Goal: Task Accomplishment & Management: Use online tool/utility

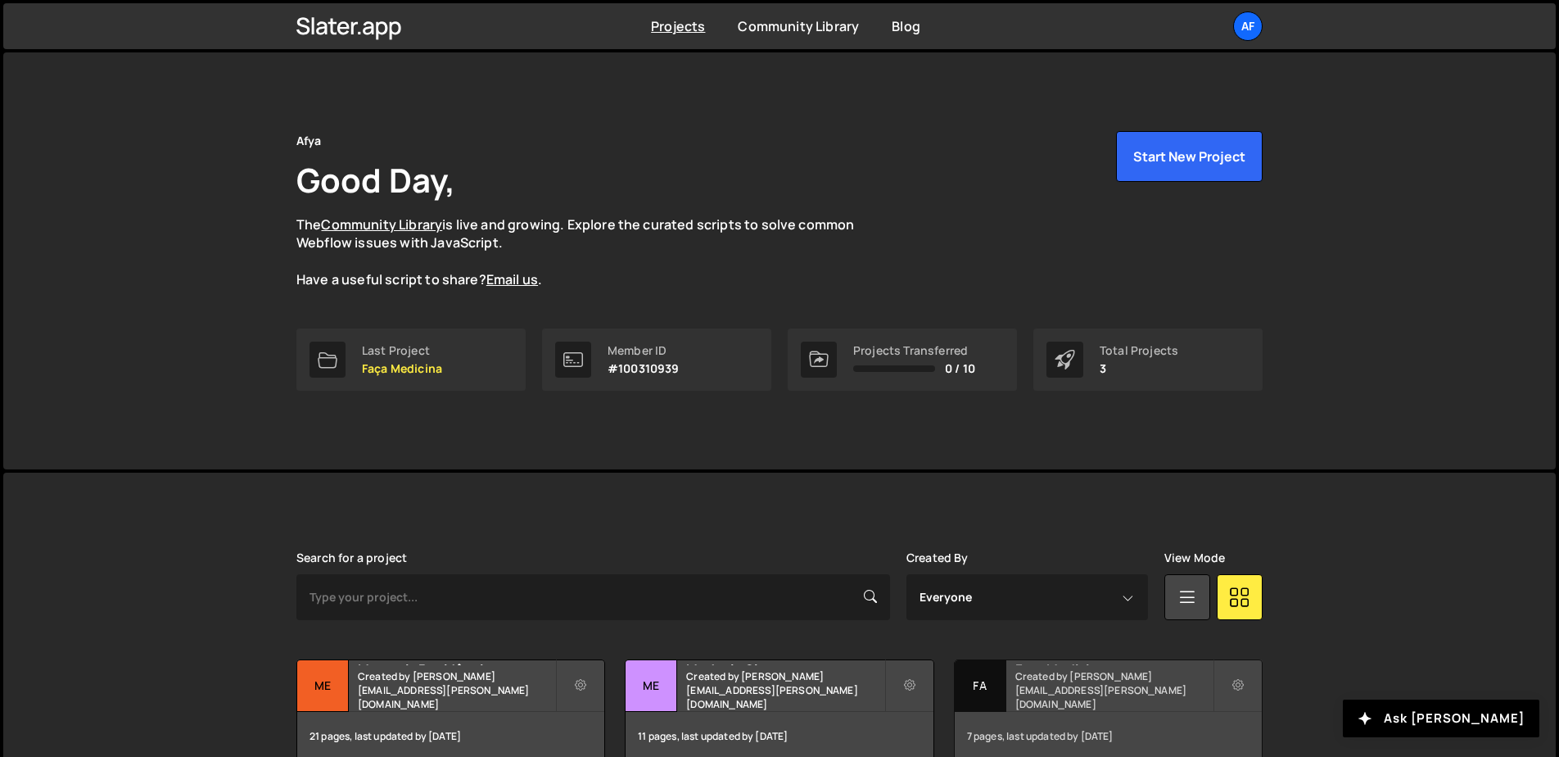
click at [1046, 703] on div "Faça Medicina Created by hudson.oliveira@afya.com.br" at bounding box center [1108, 685] width 307 height 51
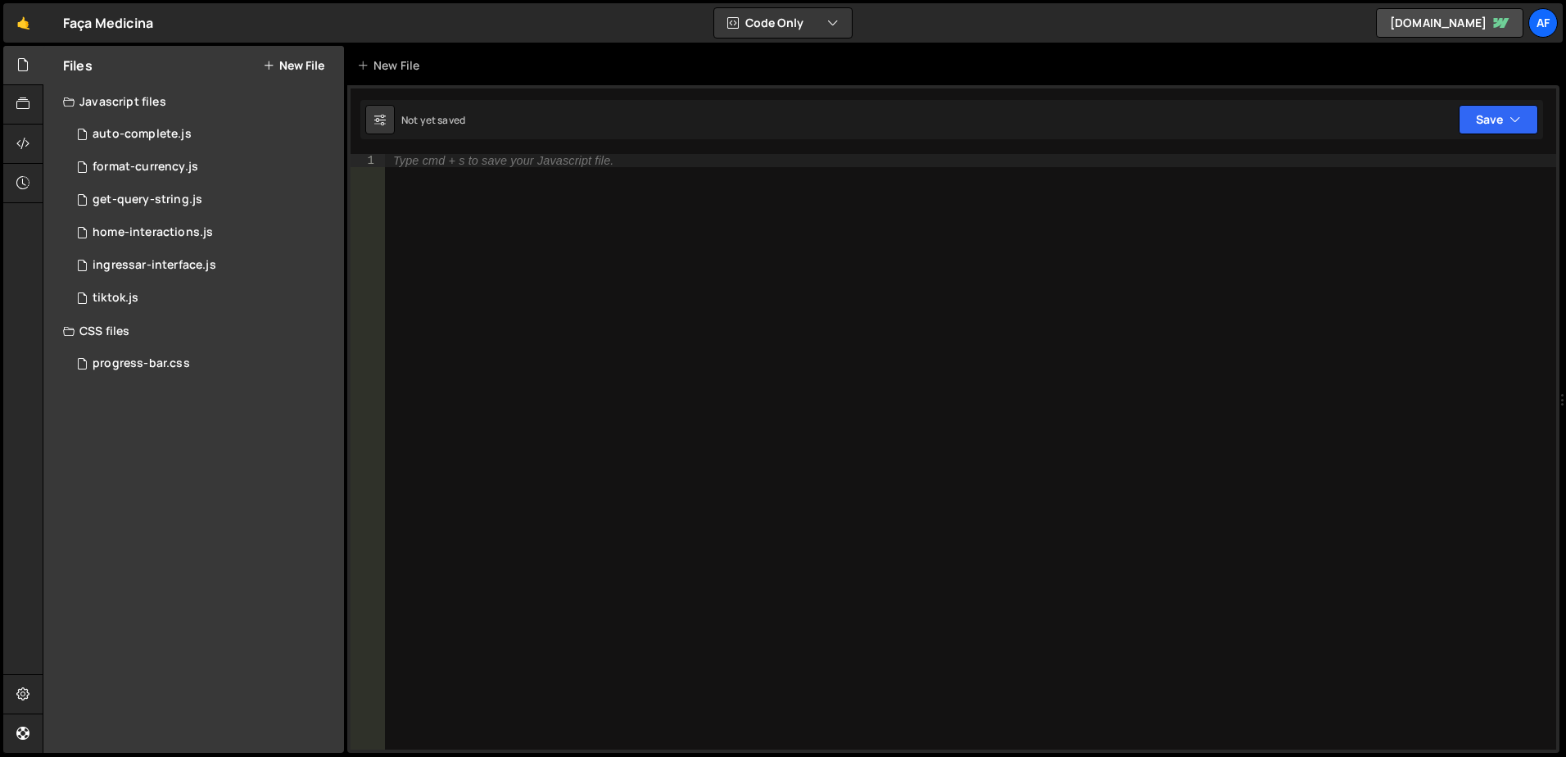
click at [296, 71] on button "New File" at bounding box center [293, 65] width 61 height 13
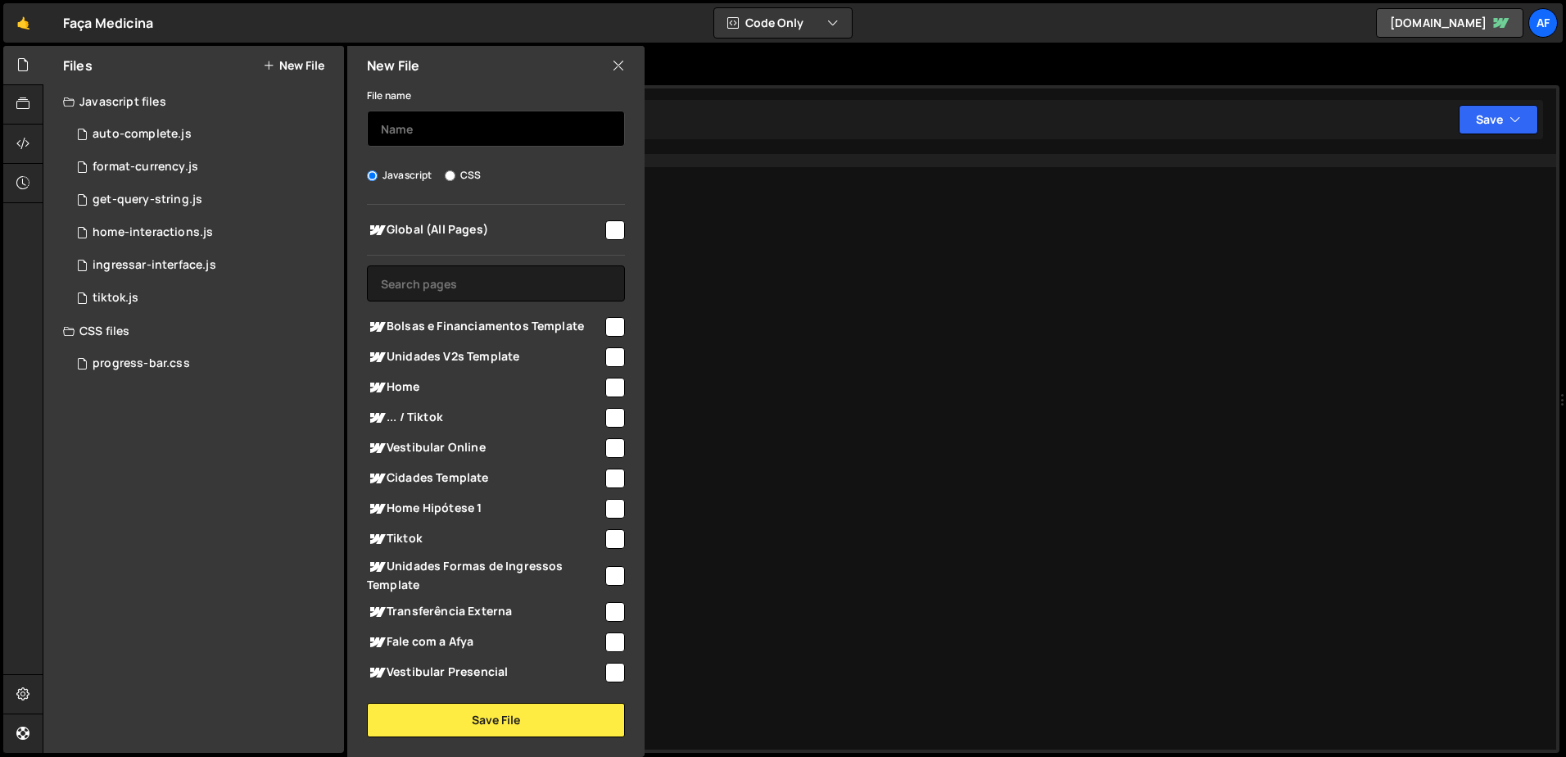
click at [411, 127] on input "text" at bounding box center [496, 129] width 258 height 36
type input "hide-inscreva-se"
click at [605, 235] on input "checkbox" at bounding box center [615, 230] width 20 height 20
checkbox input "true"
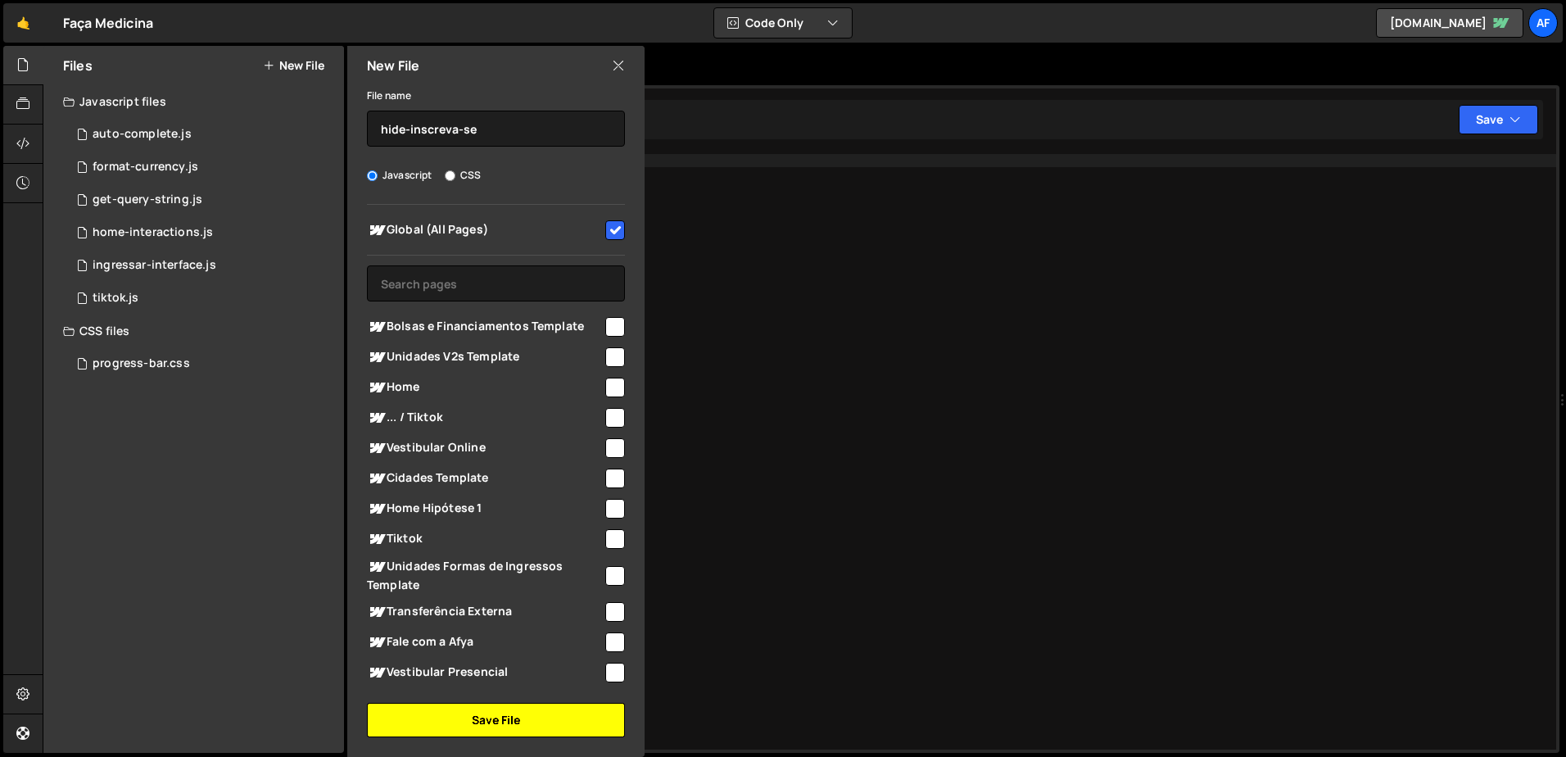
click at [536, 718] on button "Save File" at bounding box center [496, 720] width 258 height 34
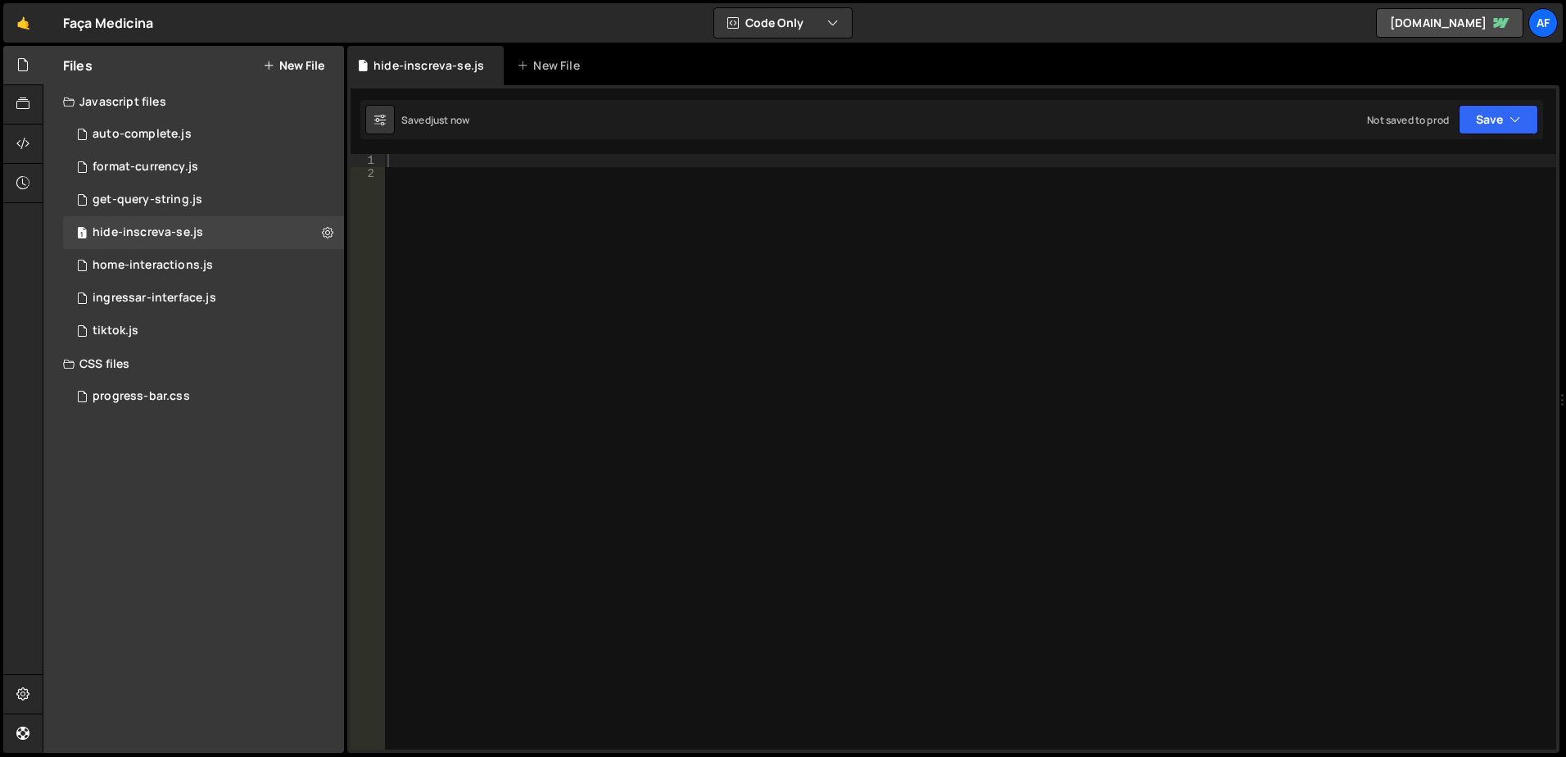
click at [477, 226] on div at bounding box center [970, 465] width 1172 height 622
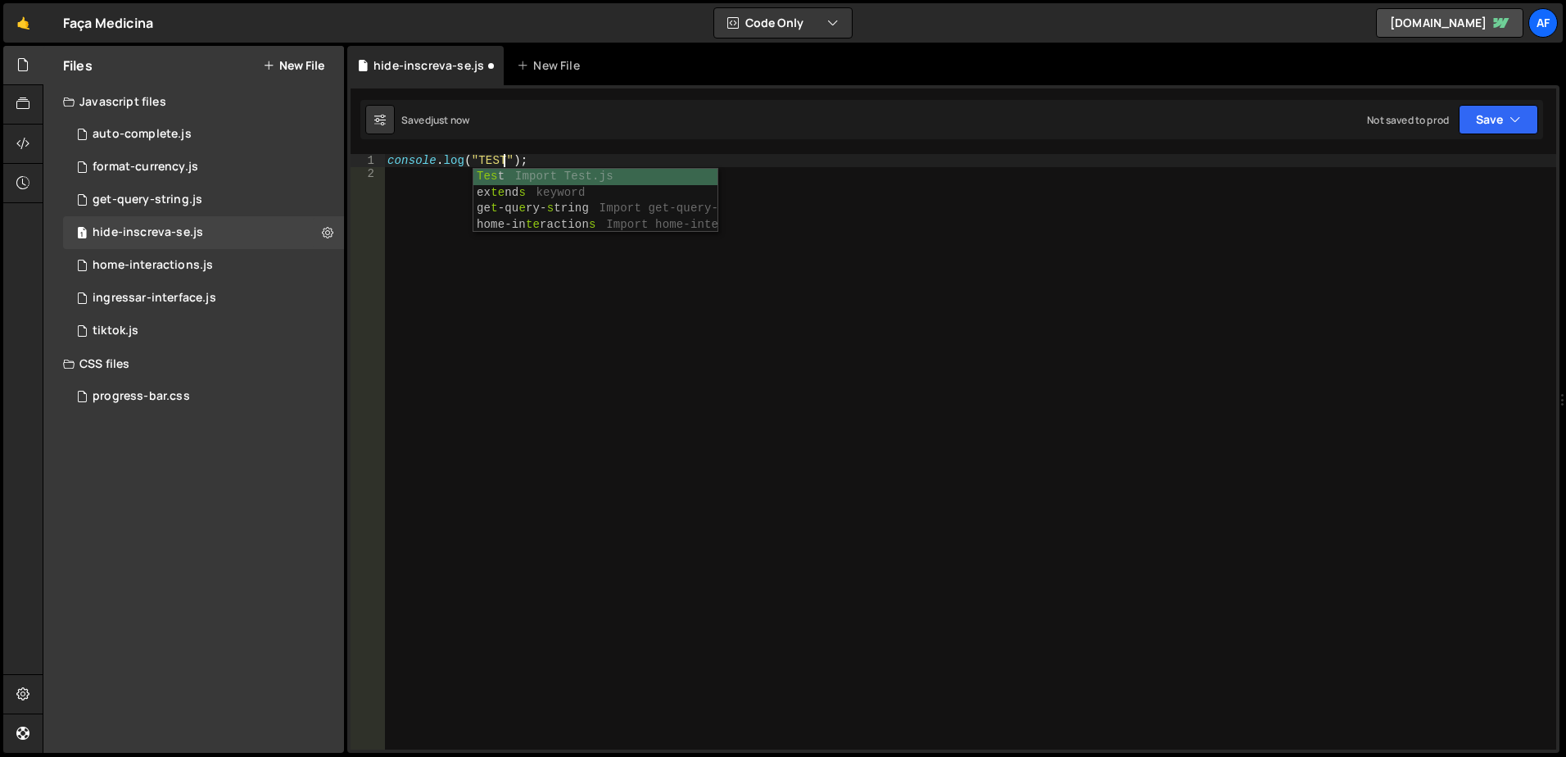
scroll to position [0, 8]
type textarea "console.log("TESTE");"
click at [613, 172] on div "console . log ( "TESTE" ) ;" at bounding box center [970, 465] width 1172 height 622
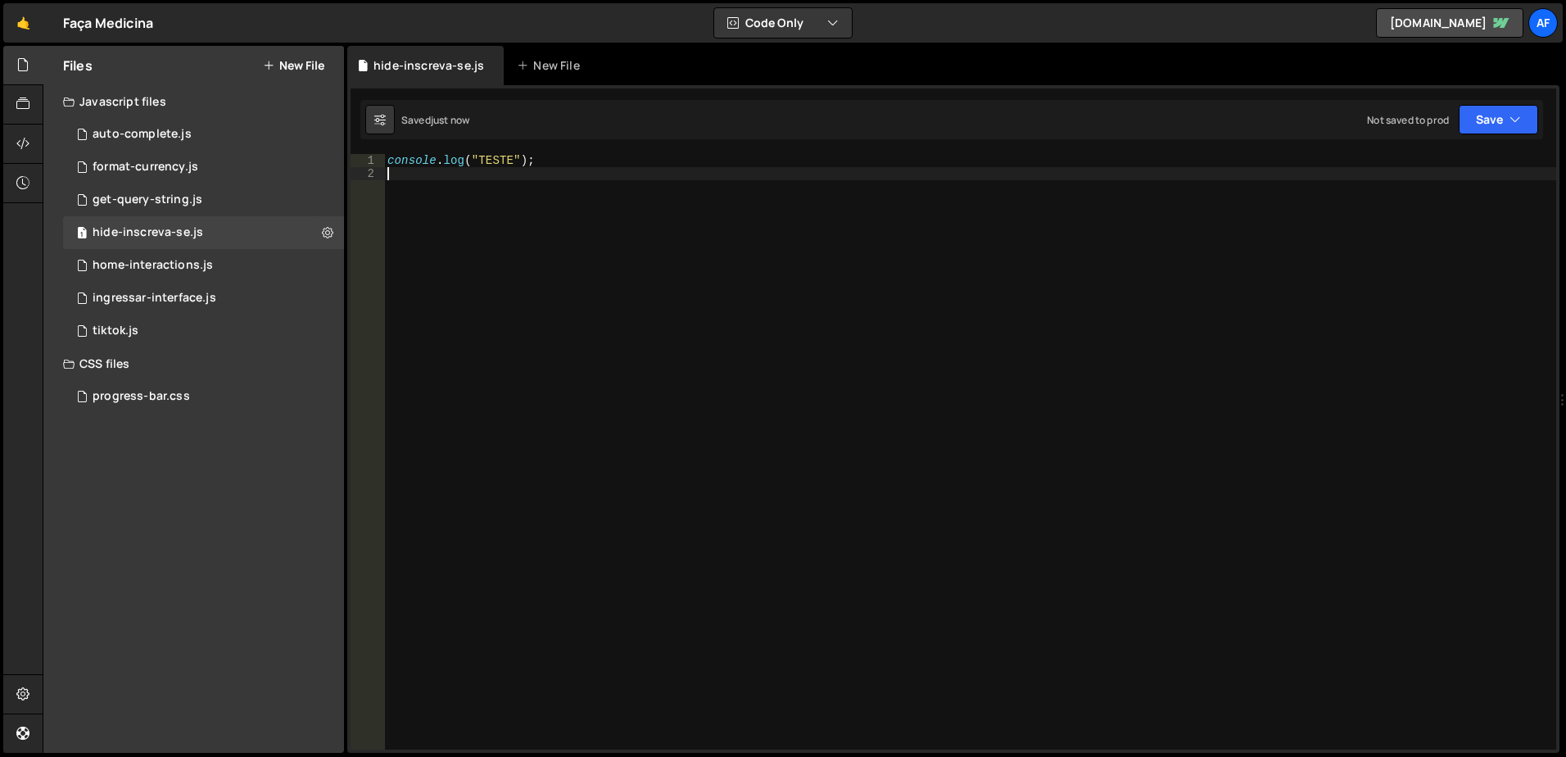
scroll to position [0, 0]
type textarea "console.log("TESTE");"
type textarea "b"
paste textarea "console.log("TESTE");"
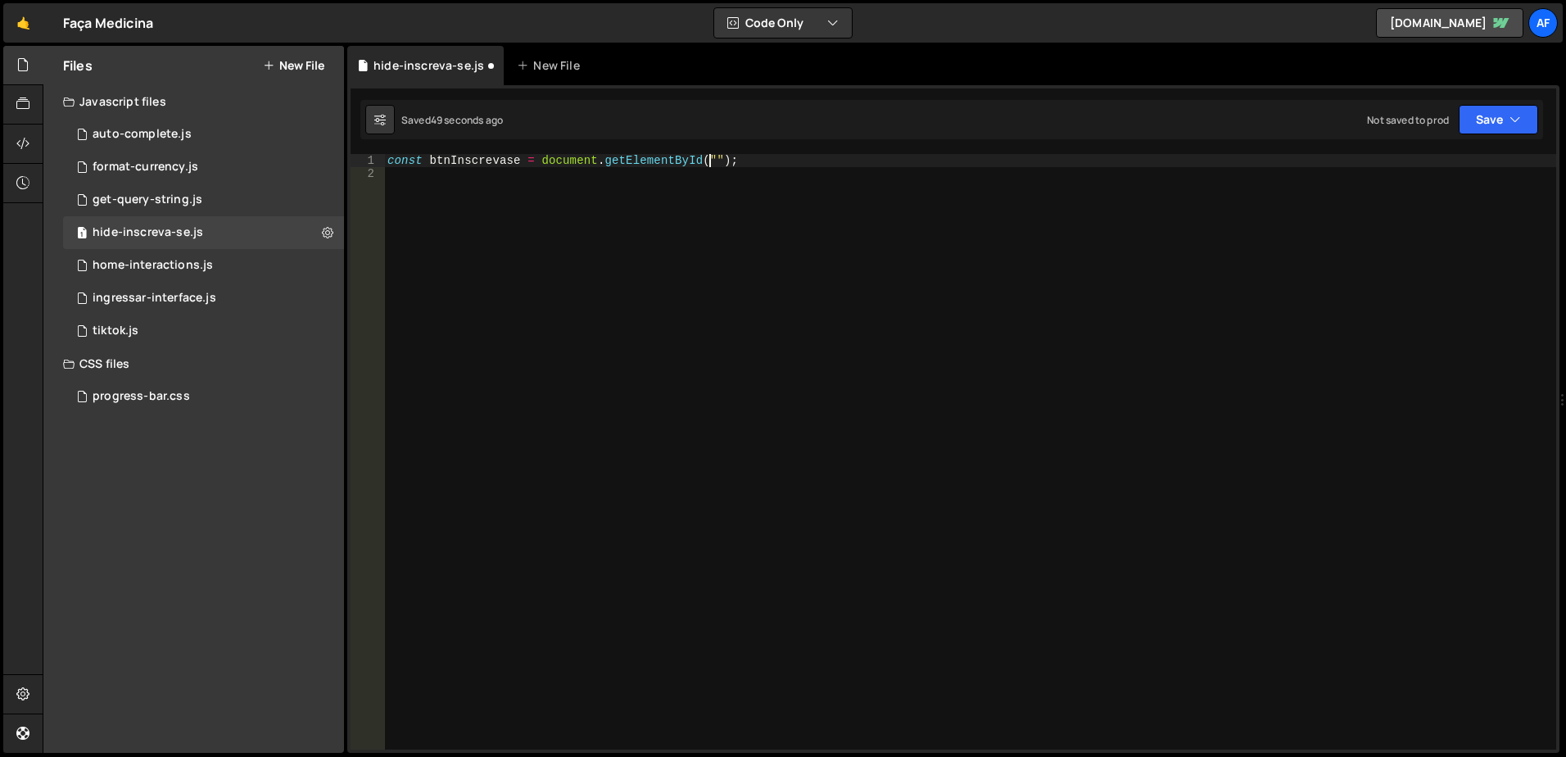
paste textarea "btn-menu-inscreva-se"
type textarea "const btnInscrevase = document.getElementById("btn-menu-inscreva-se");"
paste textarea "btnInscrevase"
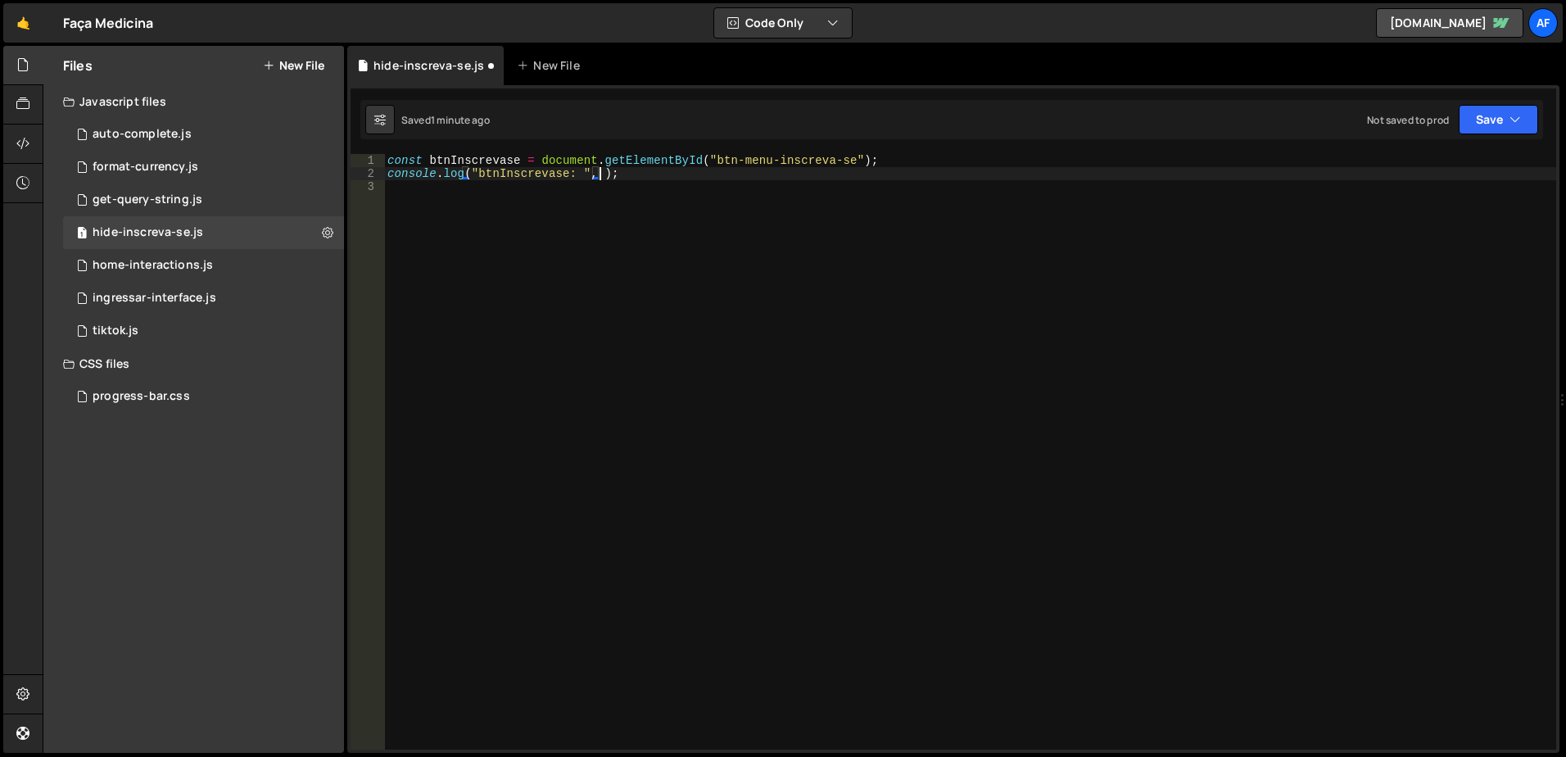
paste textarea "btnInscrevase"
type textarea "console.log("btnInscrevase: ", btnInscrevase);"
paste textarea "}"
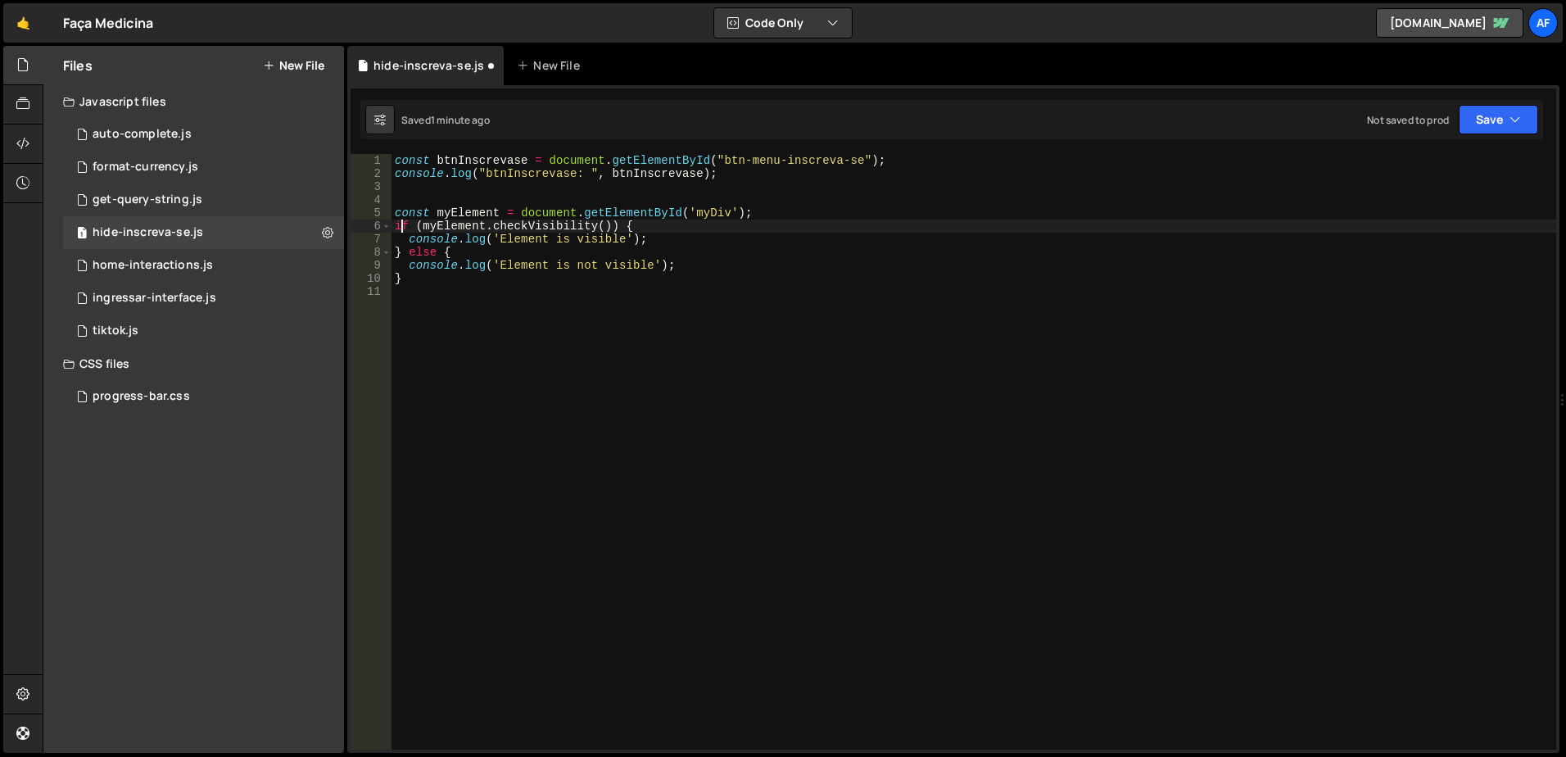
type textarea "const myElement = document.getElementById('myDiv');"
type textarea "if (myElement.checkVisibility()) {"
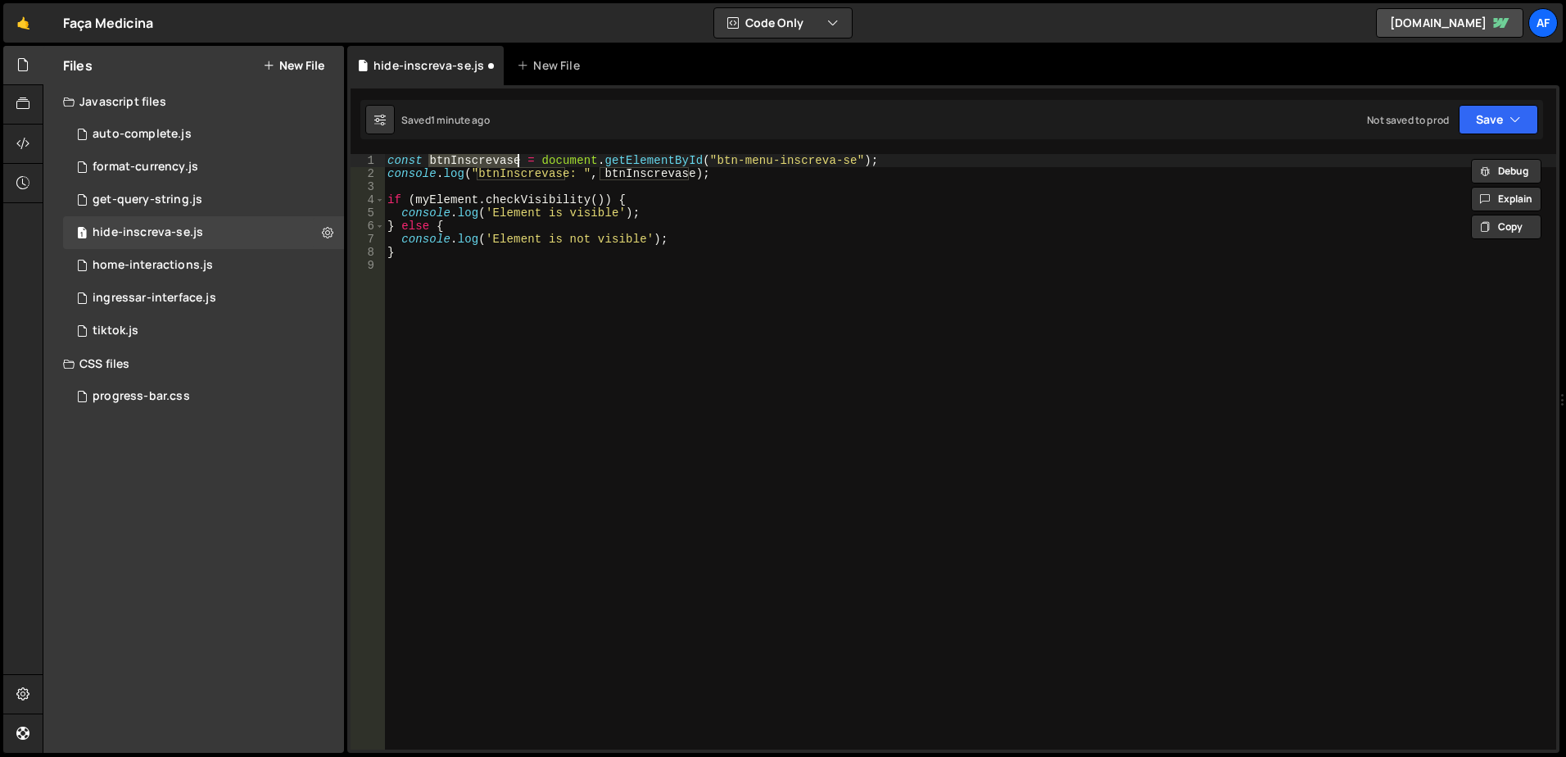
type textarea "console.log("btnInscrevase: ", btnInscrevase);"
paste textarea "btnInscrevase"
click at [735, 173] on div "const btnInscrevase = document . getElementById ( "btn-menu-inscreva-se" ) ; co…" at bounding box center [970, 465] width 1172 height 622
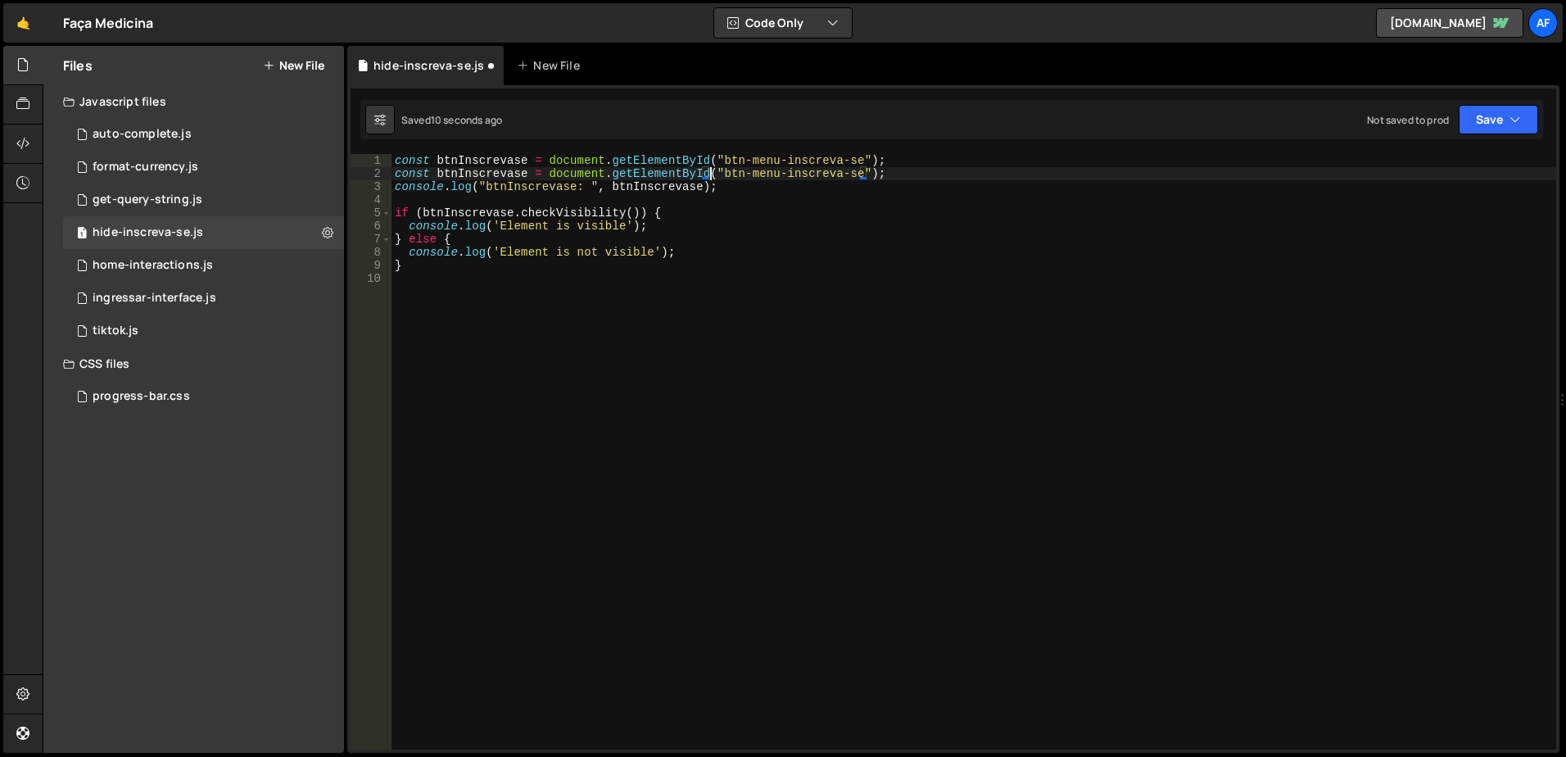
type textarea "console.log("btnInscrevase: ", btnInscrevase);"
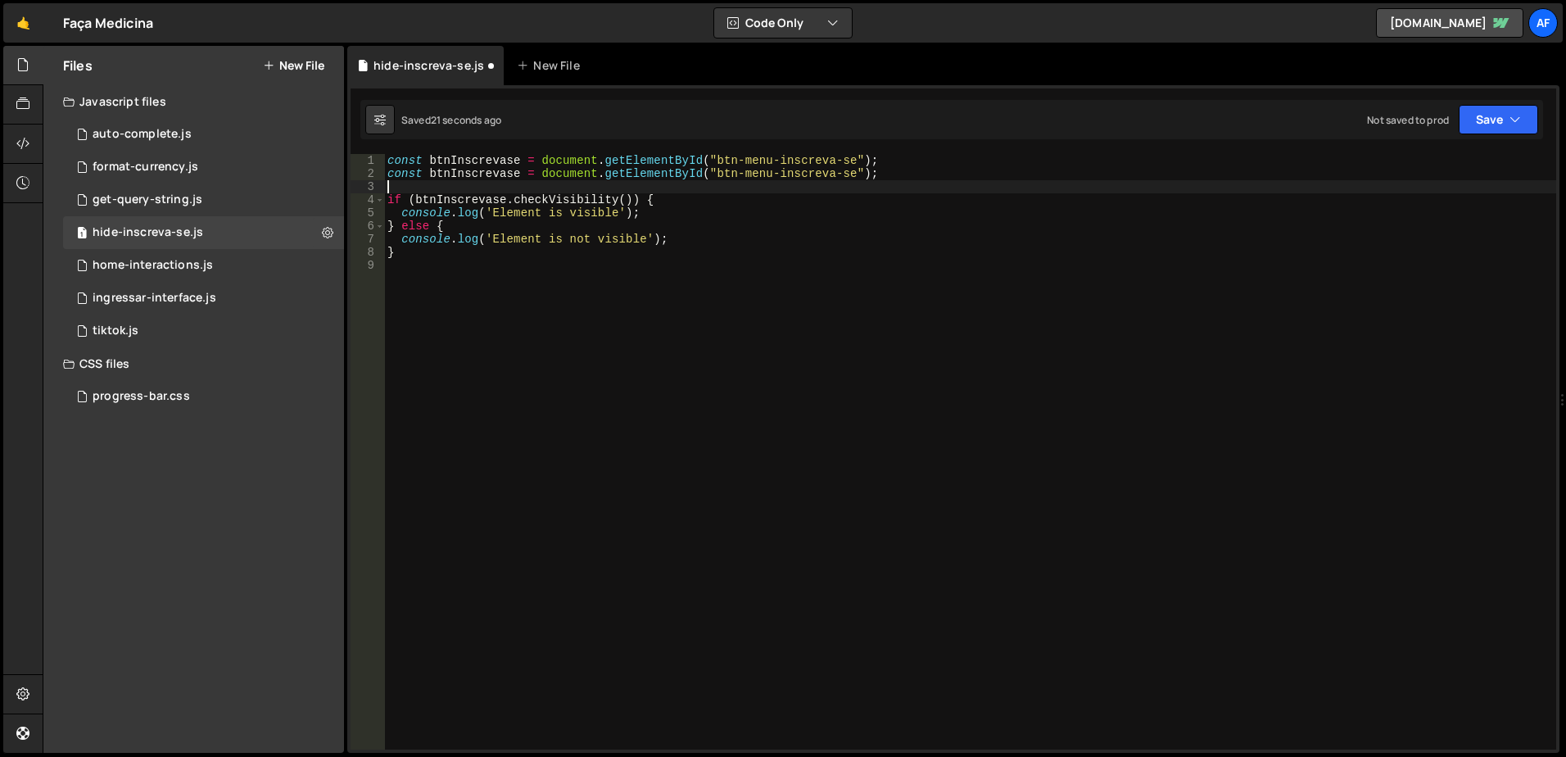
click at [723, 174] on div "const btnInscrevase = document . getElementById ( "btn-menu-inscreva-se" ) ; co…" at bounding box center [970, 465] width 1172 height 622
drag, startPoint x: 723, startPoint y: 174, endPoint x: 840, endPoint y: 175, distance: 117.1
click at [840, 175] on div "const btnInscrevase = document . getElementById ( "btn-menu-inscreva-se" ) ; co…" at bounding box center [970, 465] width 1172 height 622
paste textarea "lista-de-espera"
click at [518, 171] on div "const btnInscrevase = document . getElementById ( "btn-menu-inscreva-se" ) ; co…" at bounding box center [970, 465] width 1172 height 622
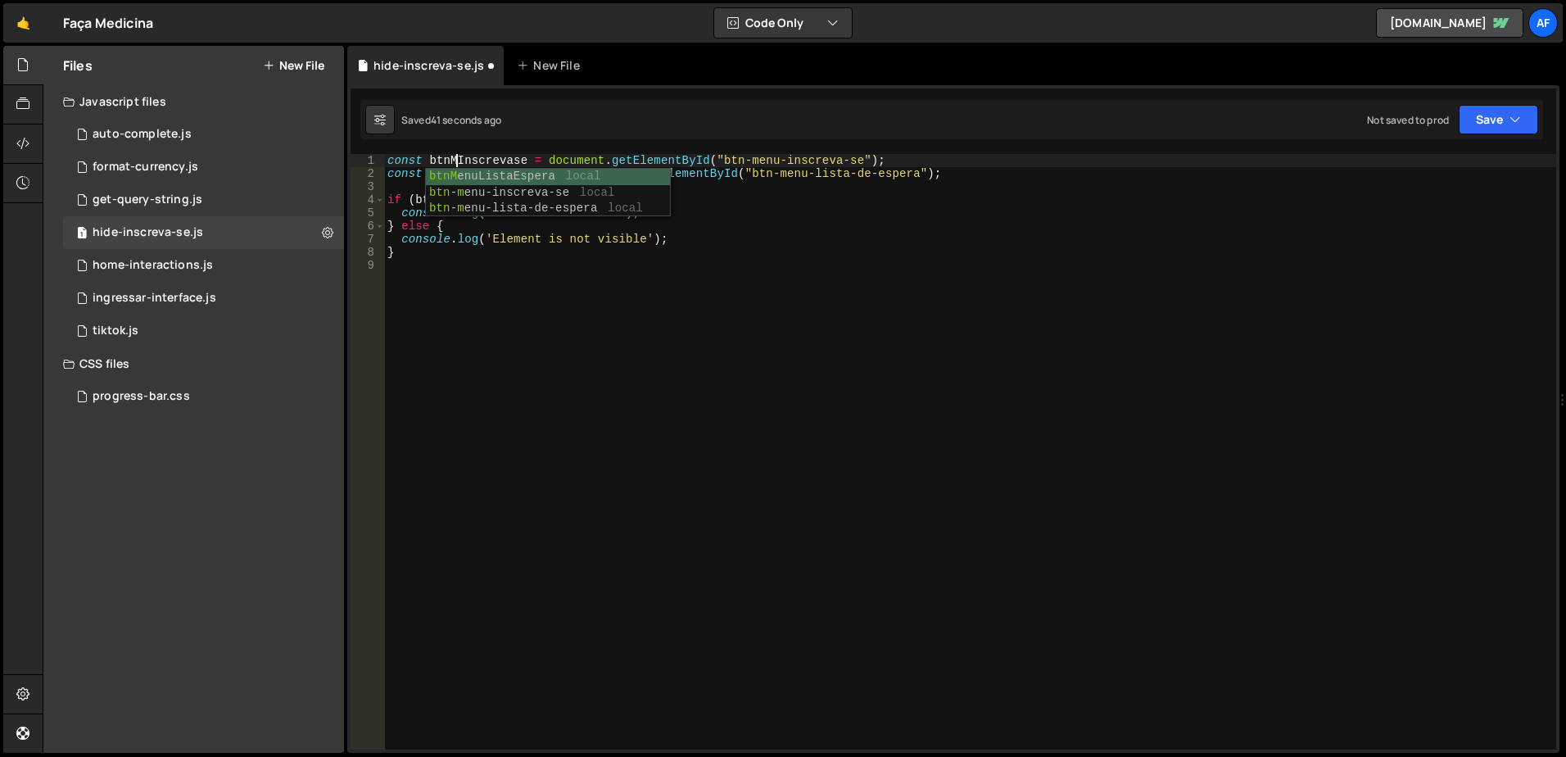
scroll to position [0, 6]
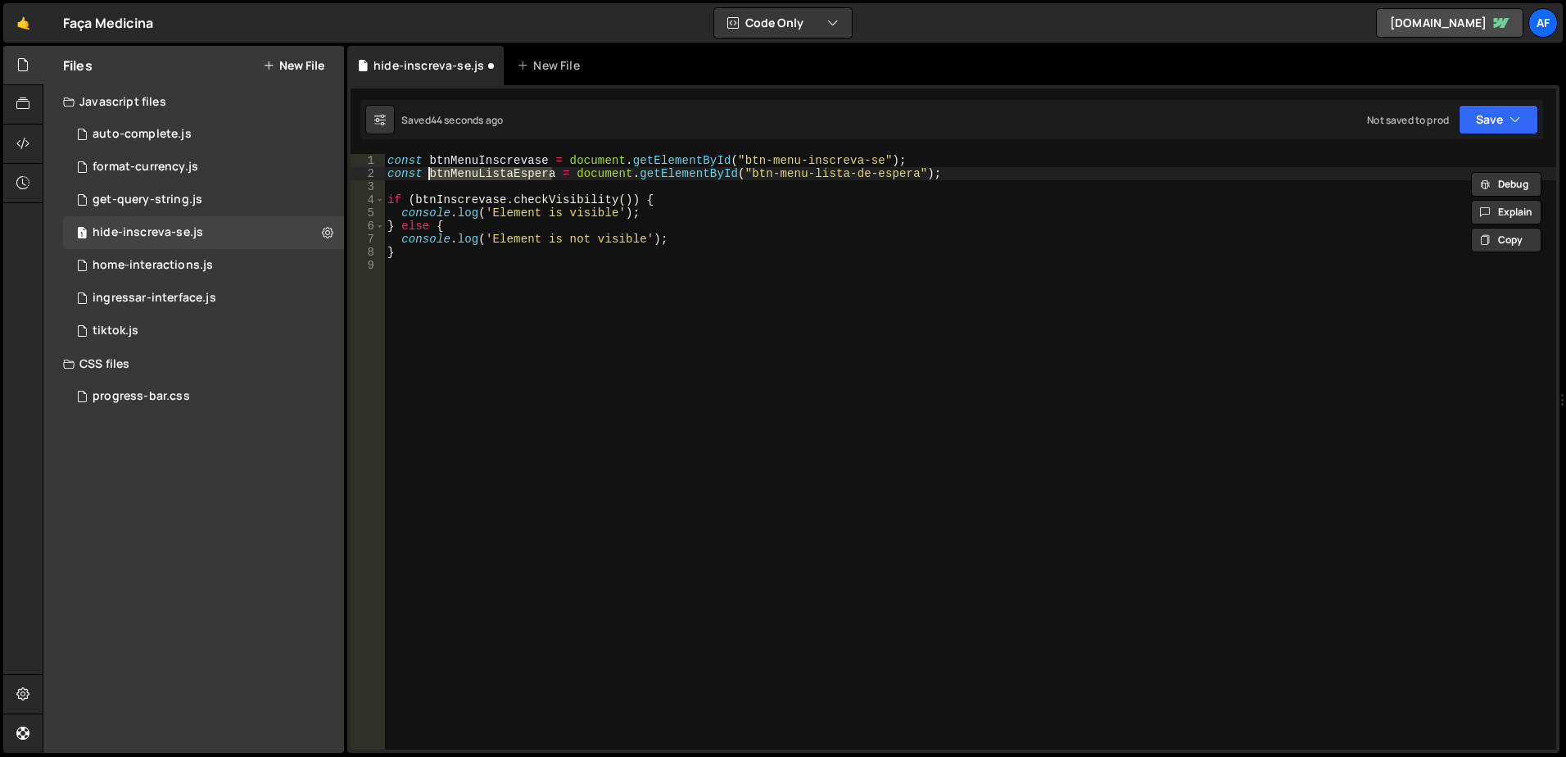
click at [454, 196] on div "const btnMenuInscrevase = document . getElementById ( "btn-menu-inscreva-se" ) …" at bounding box center [970, 465] width 1172 height 622
paste textarea "MenuListaEspera"
paste textarea "btnMenuListaEspera"
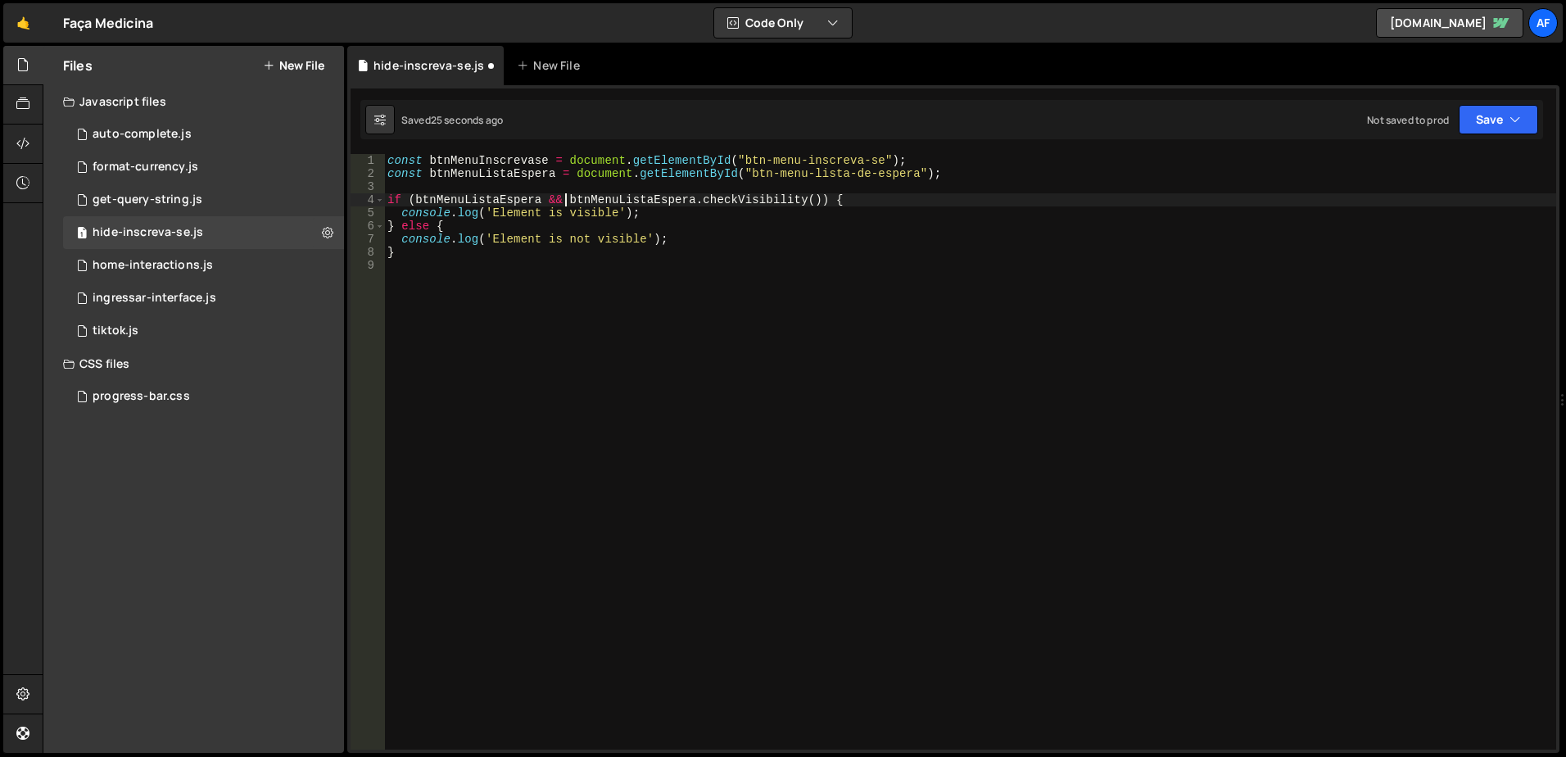
scroll to position [0, 12]
click at [496, 163] on div "const btnMenuInscrevase = document . getElementById ( "btn-menu-inscreva-se" ) …" at bounding box center [970, 465] width 1172 height 622
click at [645, 219] on div "const btnMenuInscrevase = document . getElementById ( "btn-menu-inscreva-se" ) …" at bounding box center [970, 465] width 1172 height 622
type textarea "console.log('Element is visible');"
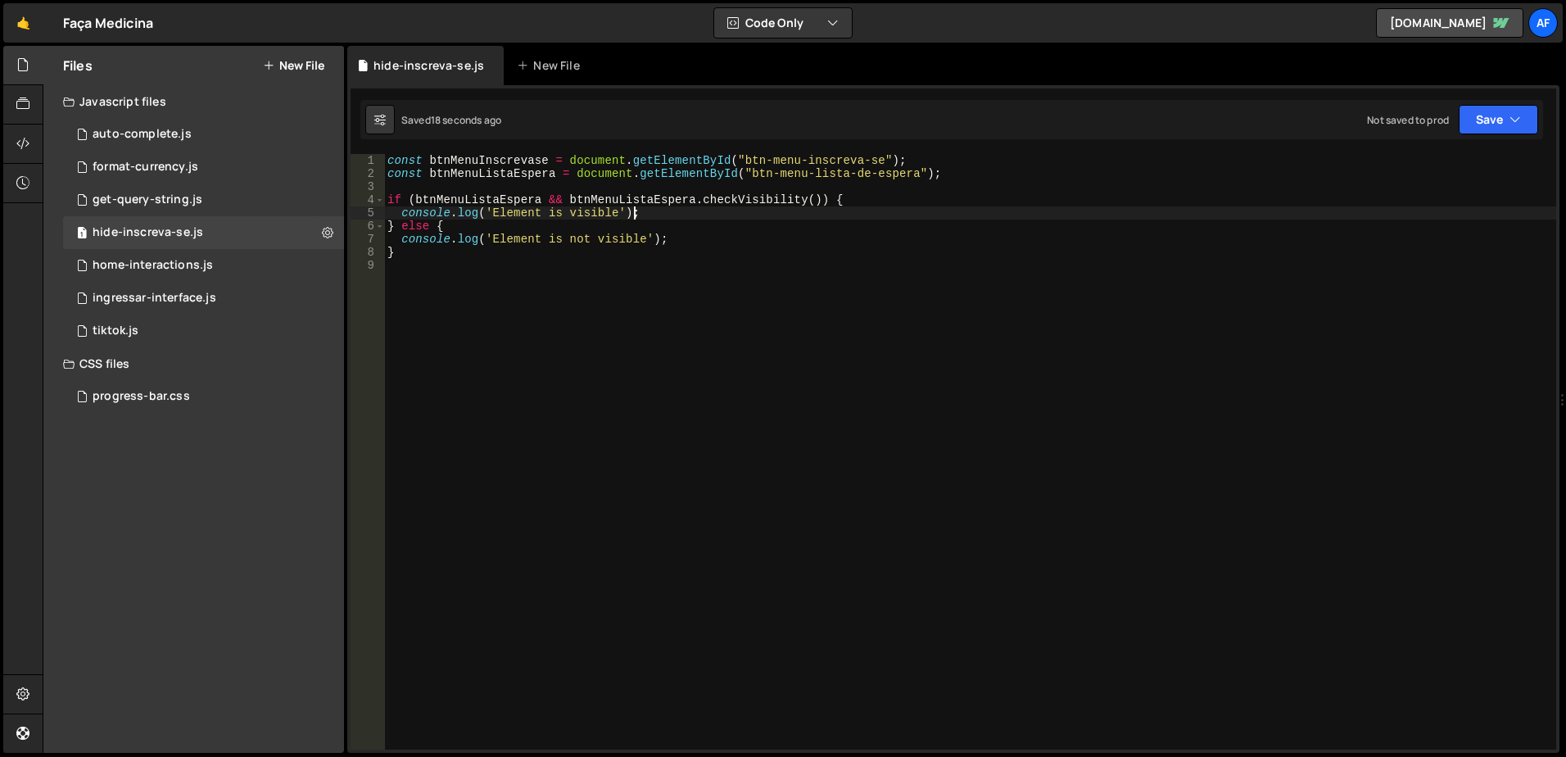
scroll to position [0, 0]
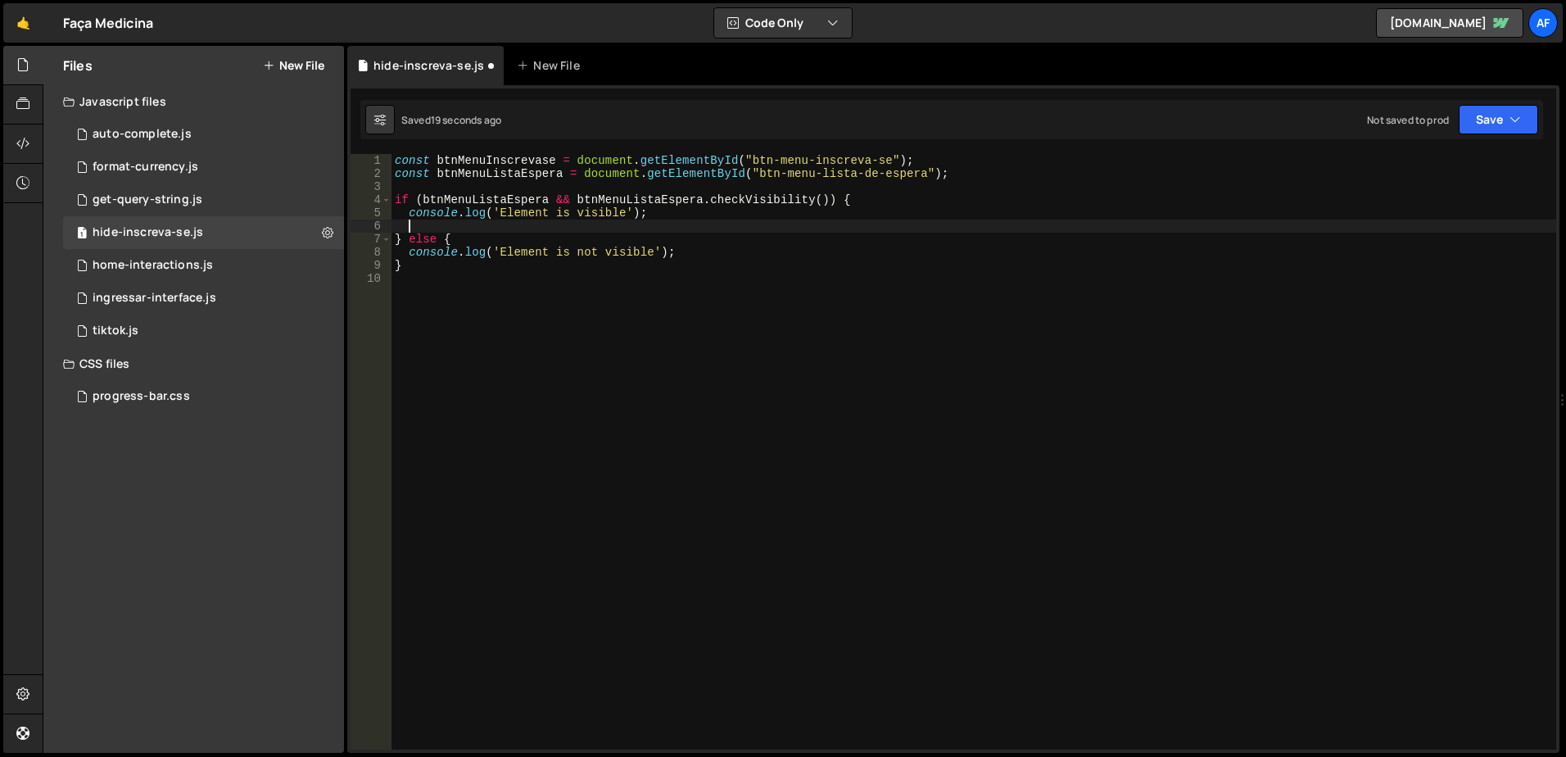
paste textarea "btnMenuInscrevase"
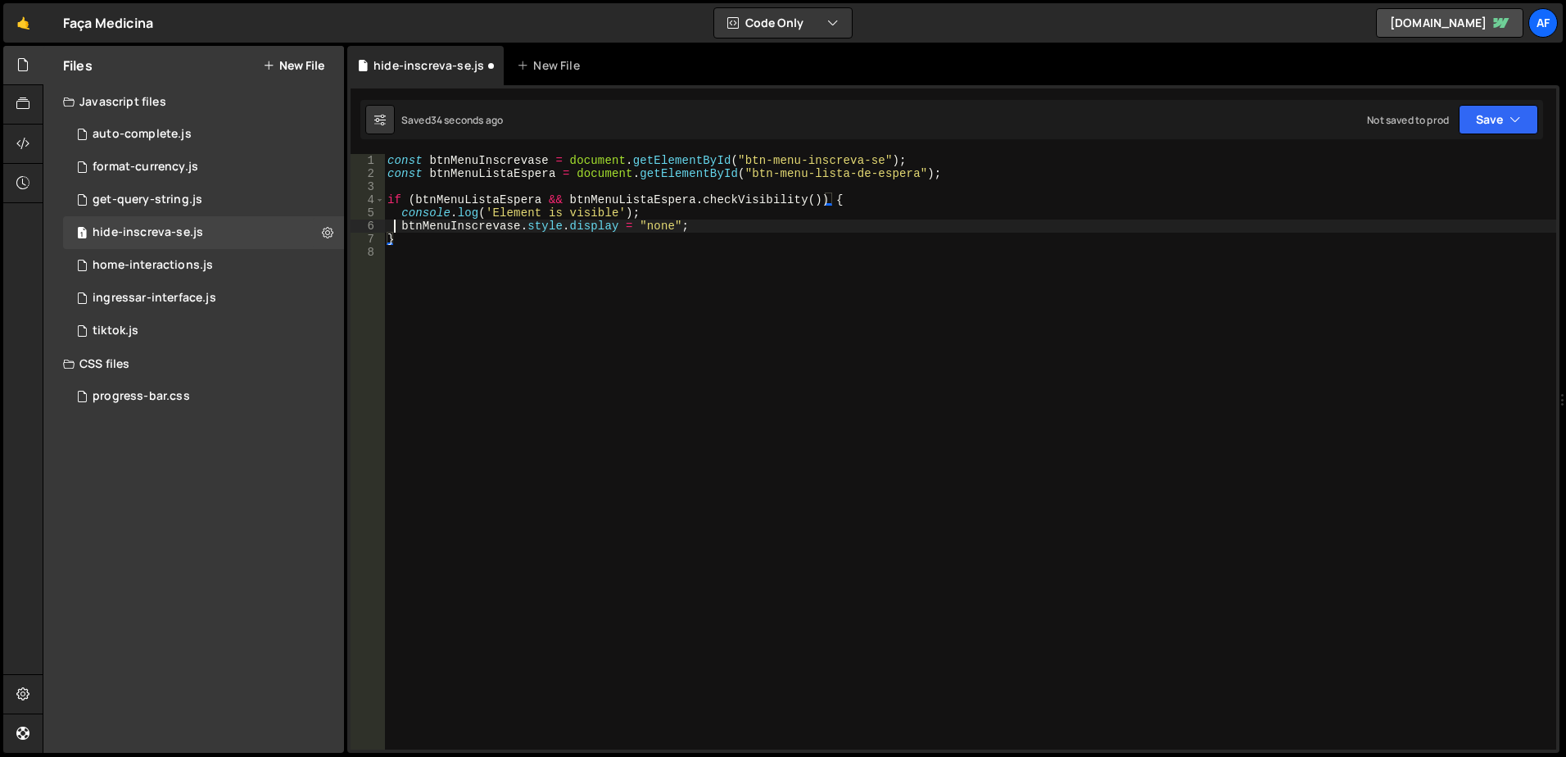
type textarea "console.log('Element is visible');"
type textarea "btnMenuInscrevase.style.display = "none";"
click at [161, 156] on div "1 format-currency.js 0" at bounding box center [203, 167] width 281 height 33
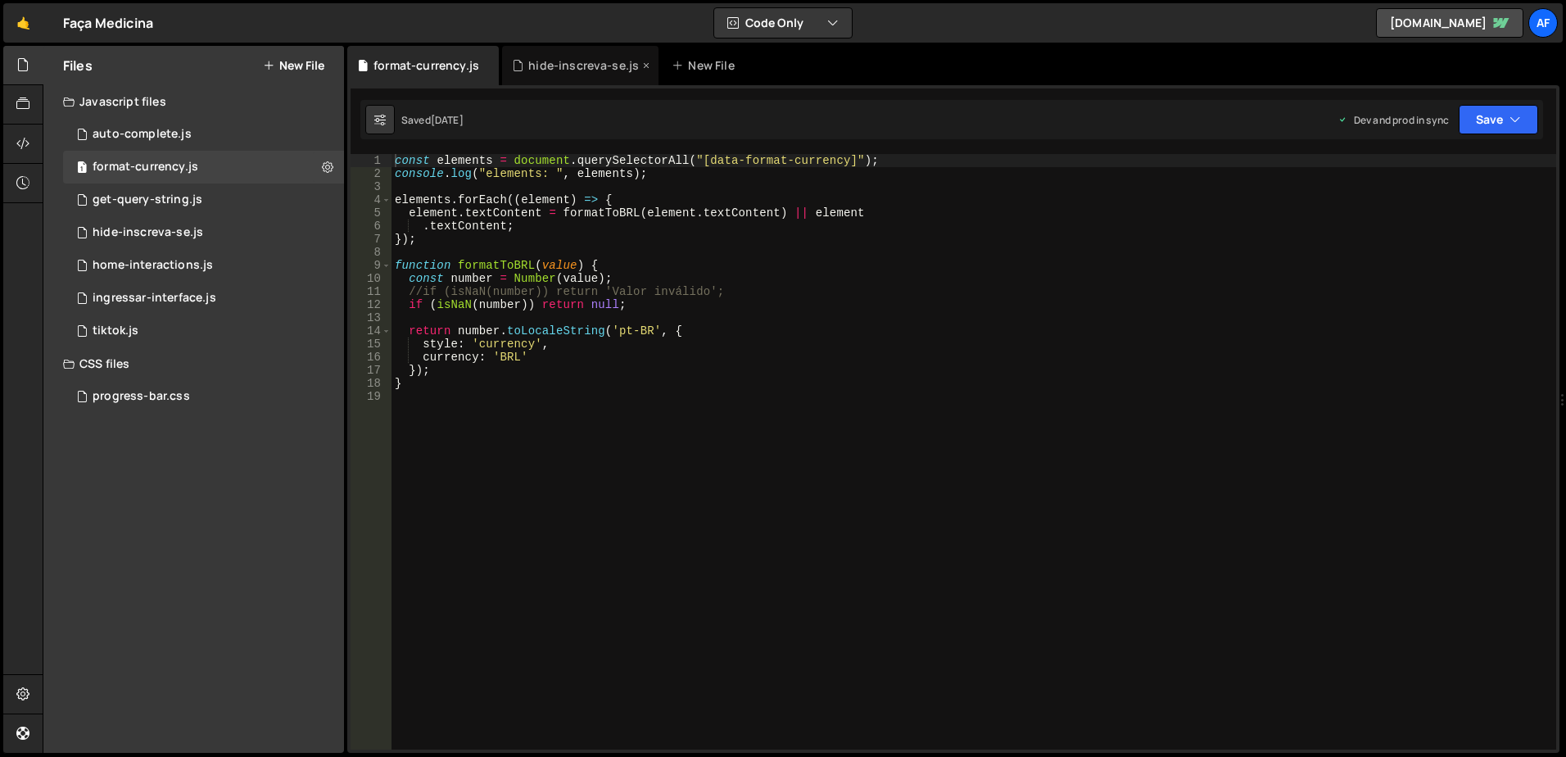
click at [563, 65] on div "hide-inscreva-se.js" at bounding box center [583, 65] width 111 height 16
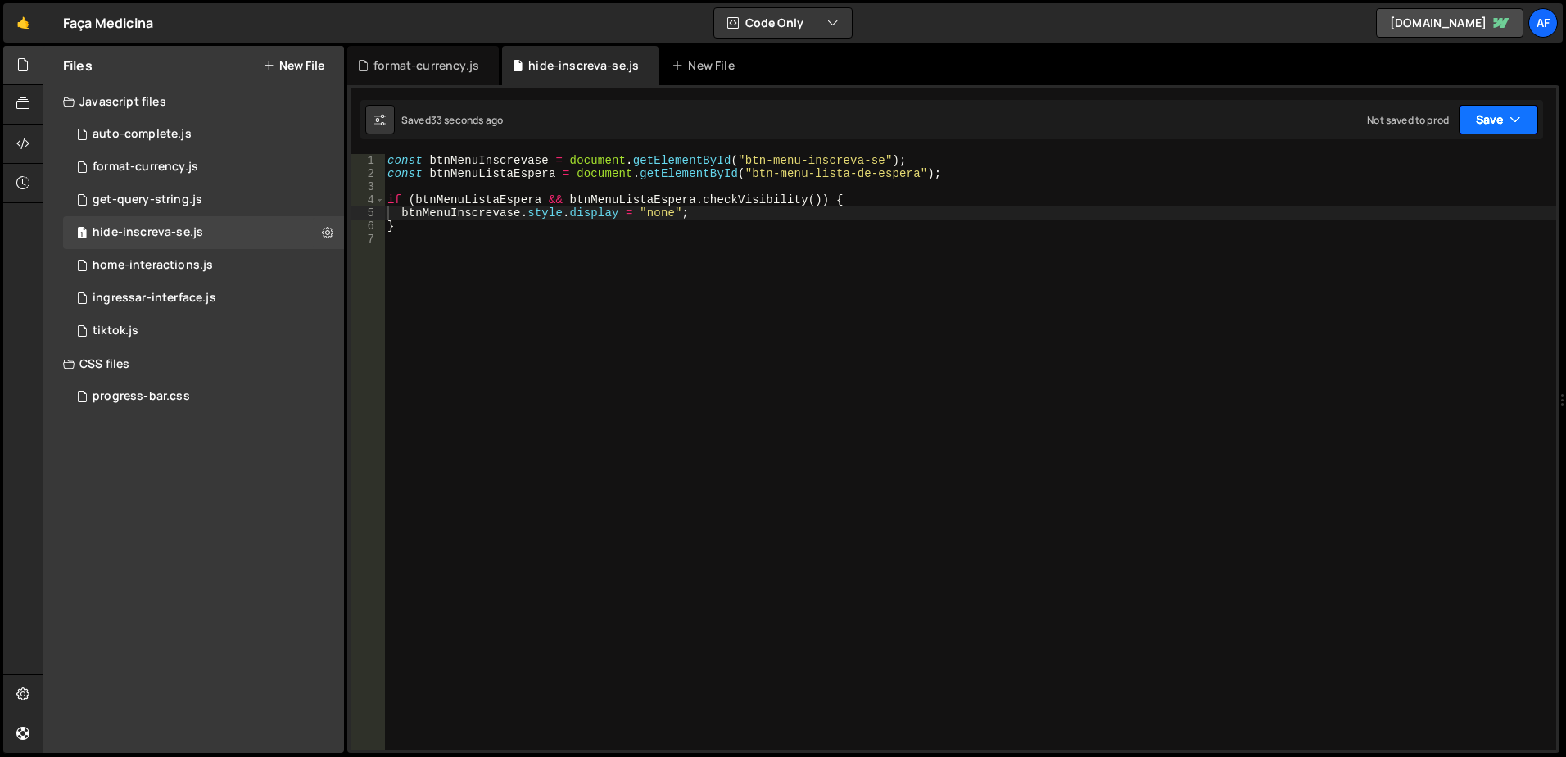
click at [1510, 115] on icon "button" at bounding box center [1514, 119] width 11 height 16
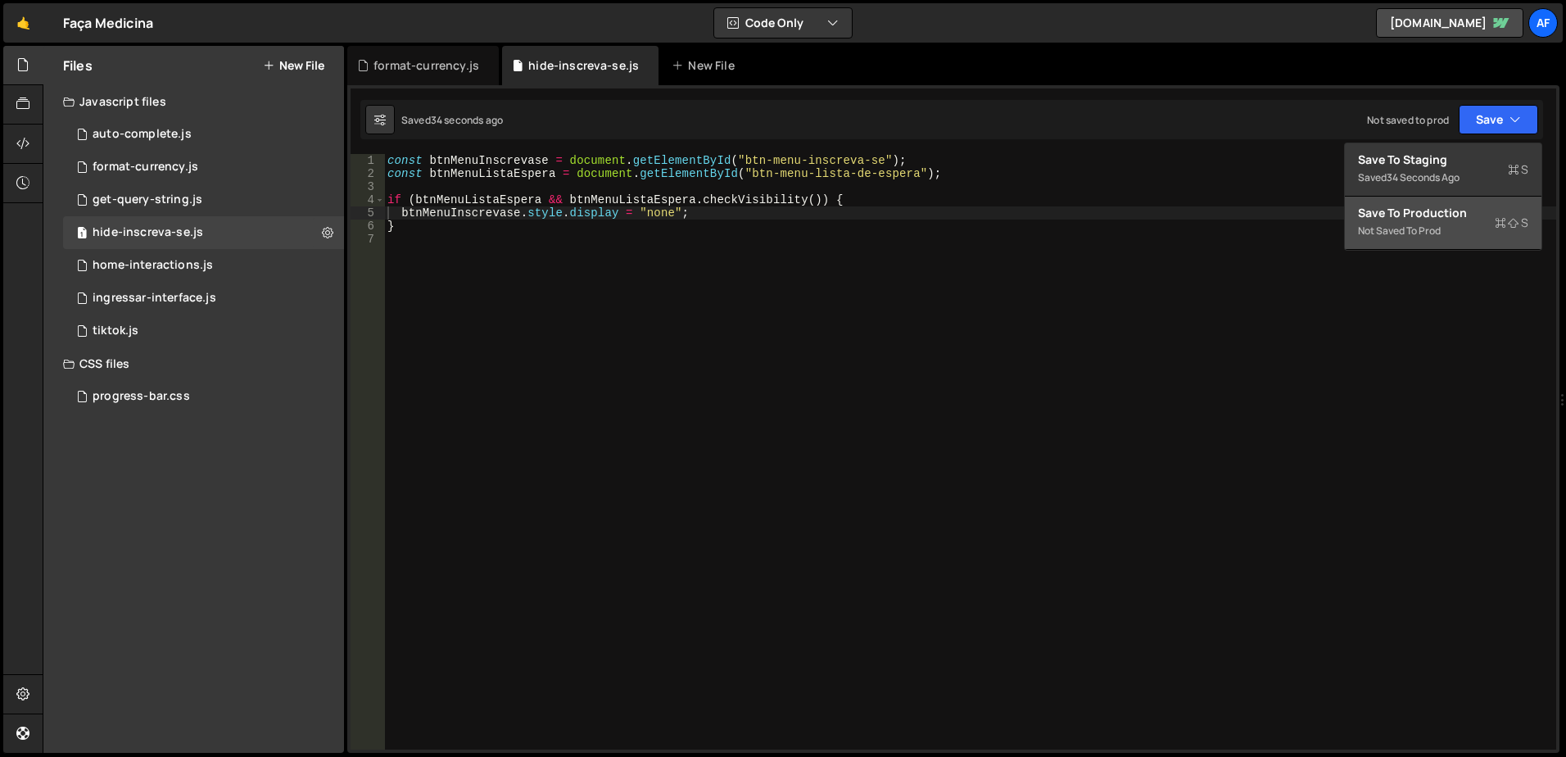
click at [1405, 224] on div "Not saved to prod" at bounding box center [1443, 231] width 170 height 20
